Goal: Information Seeking & Learning: Learn about a topic

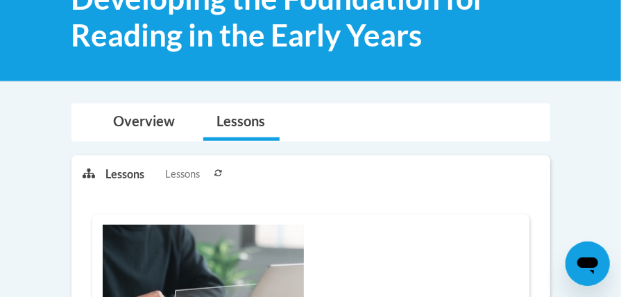
scroll to position [294, 0]
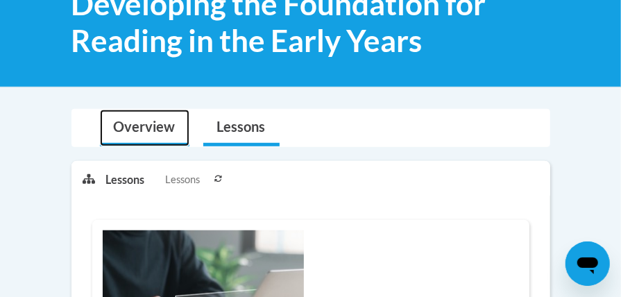
click at [125, 126] on link "Overview" at bounding box center [145, 128] width 90 height 37
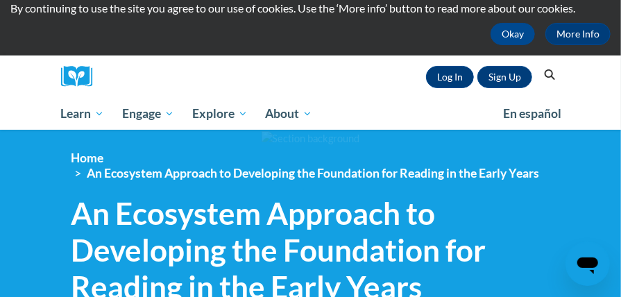
scroll to position [0, 0]
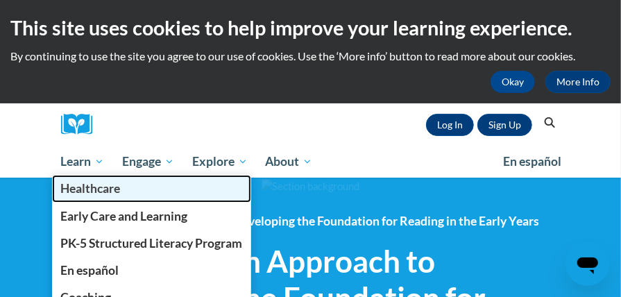
click at [79, 176] on link "Healthcare" at bounding box center [152, 188] width 200 height 27
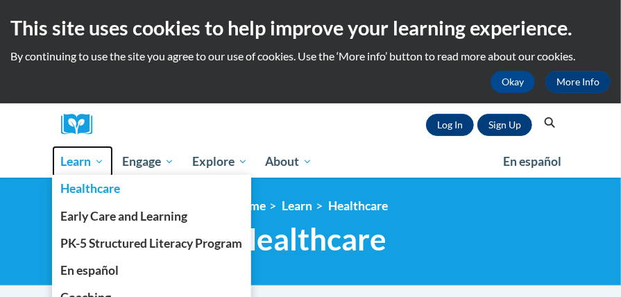
click at [71, 167] on span "Learn" at bounding box center [82, 161] width 44 height 17
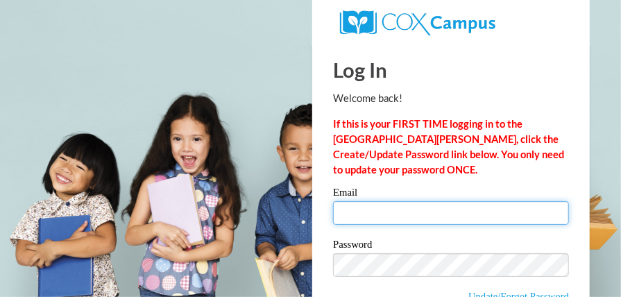
click at [335, 207] on input "Email" at bounding box center [451, 213] width 236 height 24
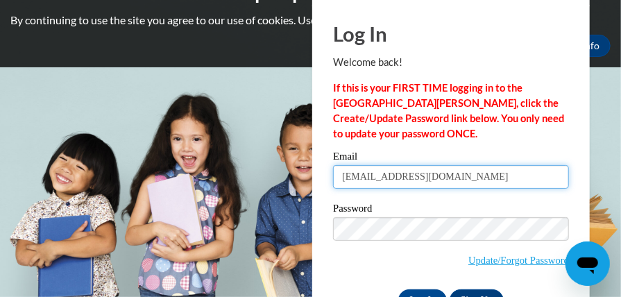
scroll to position [69, 0]
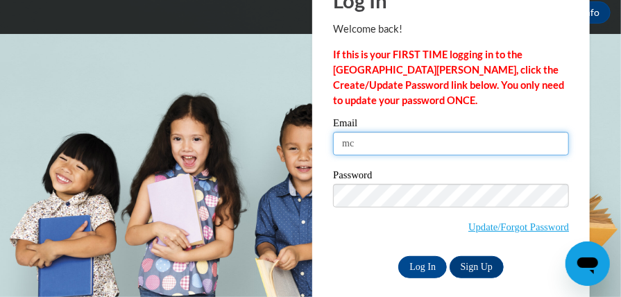
type input "m"
type input "canadymacy2003@gmail.com"
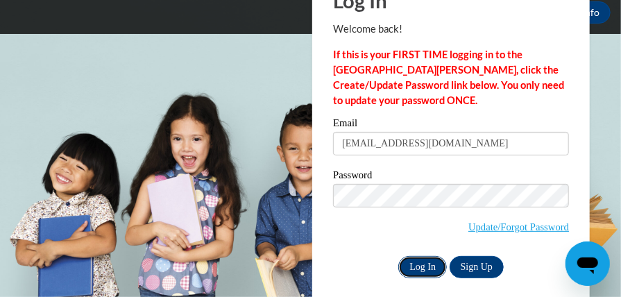
click at [422, 268] on input "Log In" at bounding box center [423, 267] width 49 height 22
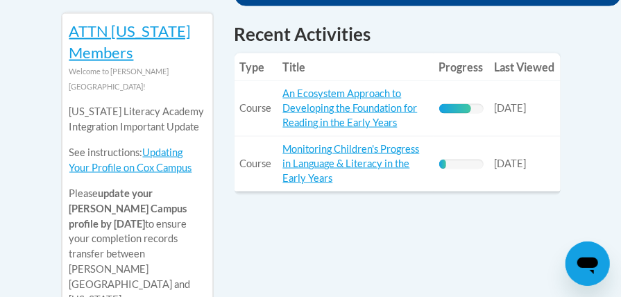
scroll to position [688, 0]
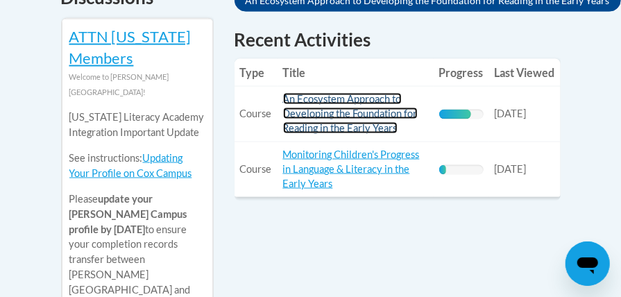
click at [308, 98] on link "An Ecosystem Approach to Developing the Foundation for Reading in the Early Yea…" at bounding box center [350, 113] width 135 height 41
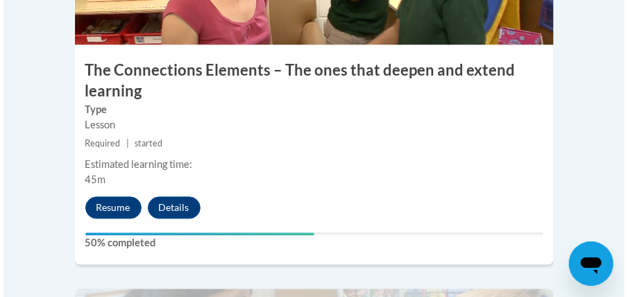
scroll to position [2881, 0]
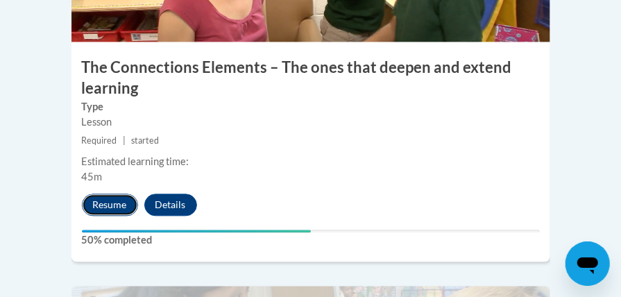
click at [93, 194] on button "Resume" at bounding box center [110, 205] width 56 height 22
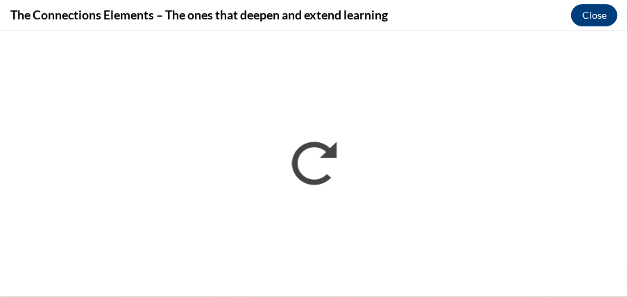
scroll to position [0, 0]
